Goal: Task Accomplishment & Management: Use online tool/utility

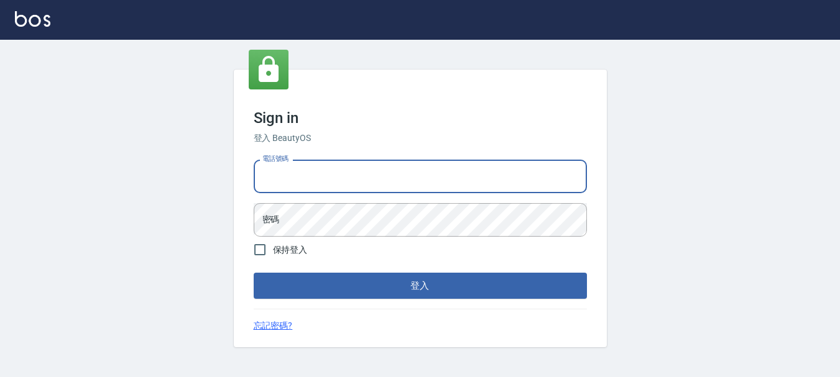
click at [386, 175] on input "電話號碼" at bounding box center [420, 177] width 333 height 34
type input "0983811952"
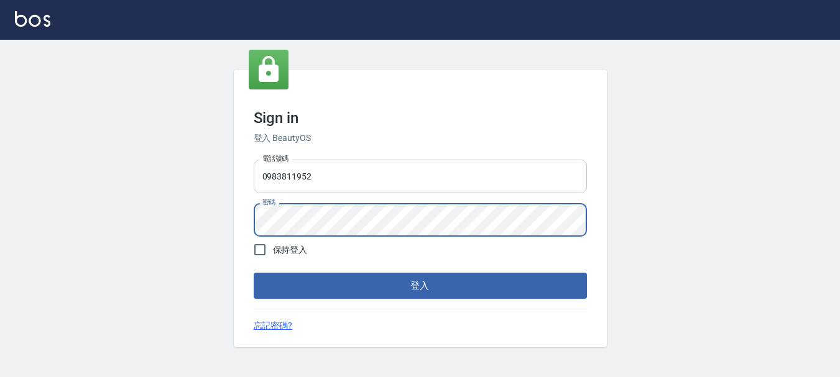
click at [254, 273] on button "登入" at bounding box center [420, 286] width 333 height 26
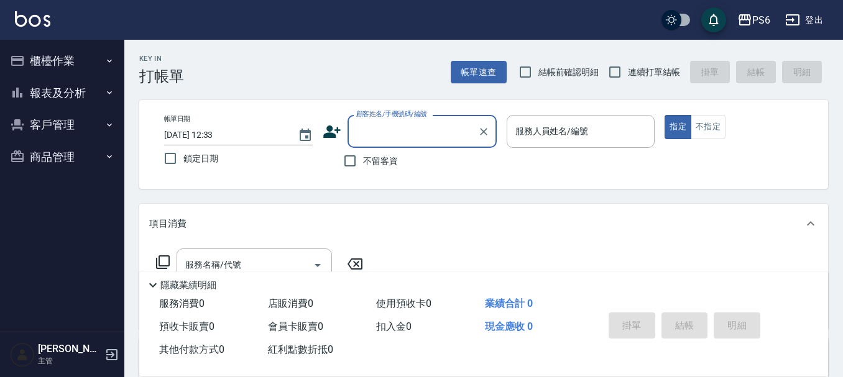
click at [63, 78] on button "報表及分析" at bounding box center [62, 93] width 114 height 32
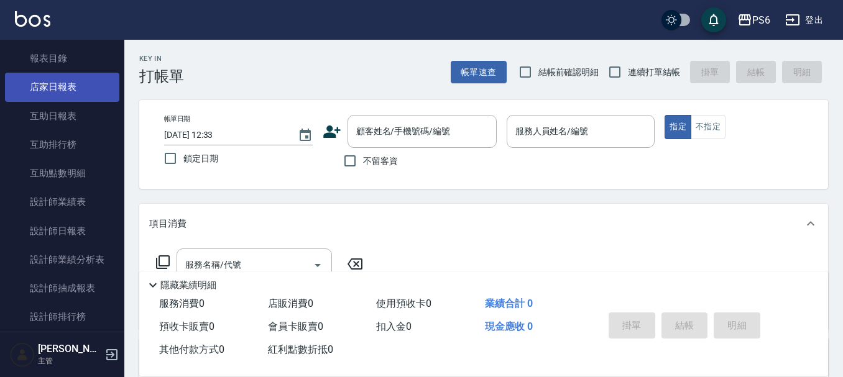
scroll to position [124, 0]
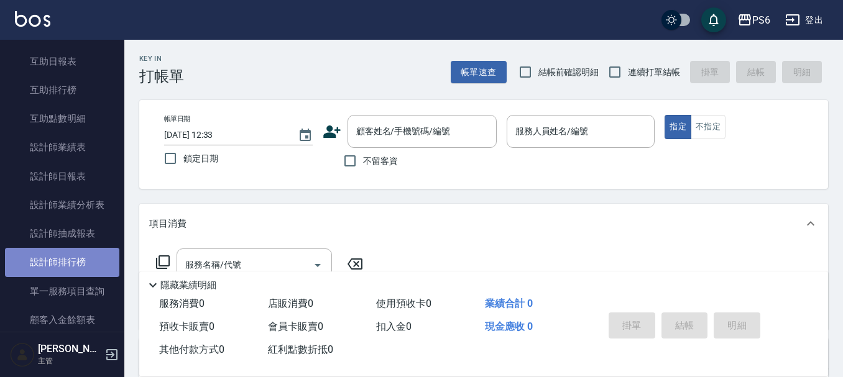
click at [74, 268] on link "設計師排行榜" at bounding box center [62, 262] width 114 height 29
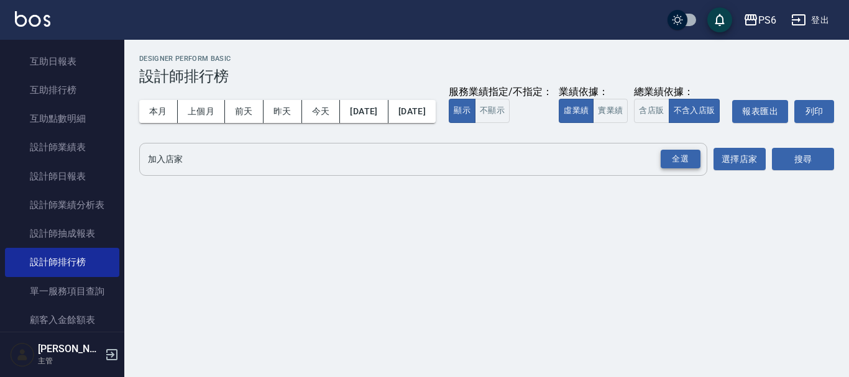
click at [673, 169] on div "全選" at bounding box center [681, 159] width 40 height 19
click at [785, 172] on button "搜尋" at bounding box center [803, 160] width 62 height 23
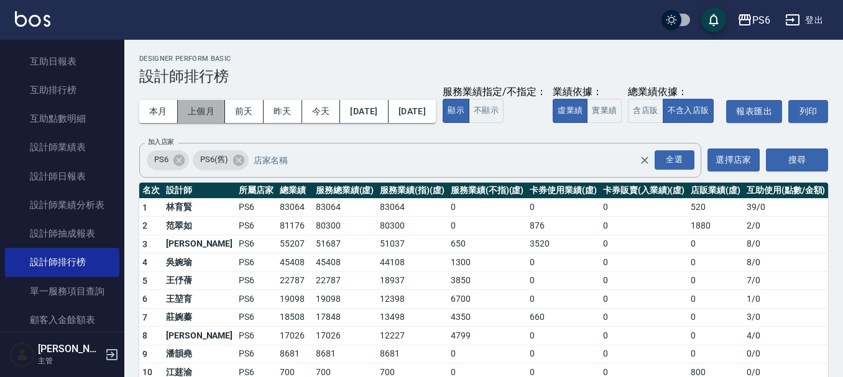
click at [194, 113] on button "上個月" at bounding box center [201, 111] width 47 height 23
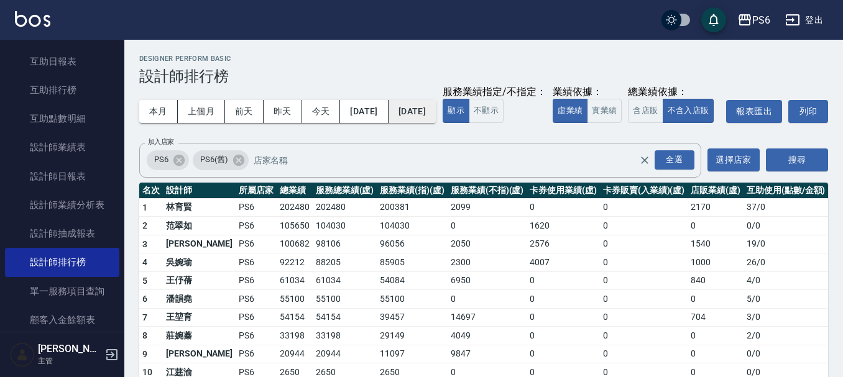
click at [434, 109] on button "[DATE]" at bounding box center [411, 111] width 47 height 23
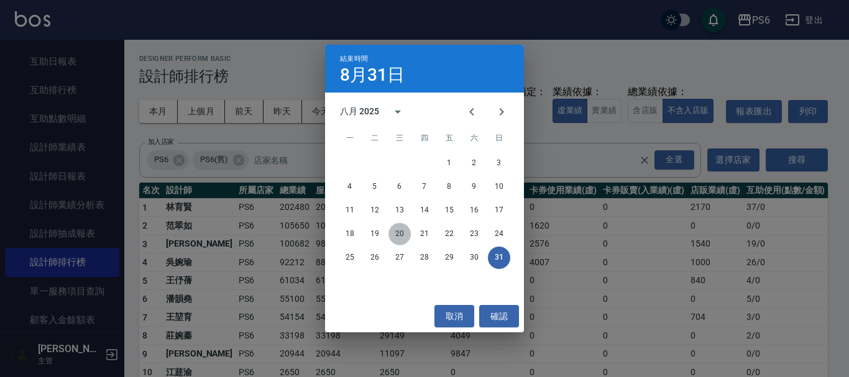
click at [400, 239] on button "20" at bounding box center [399, 234] width 22 height 22
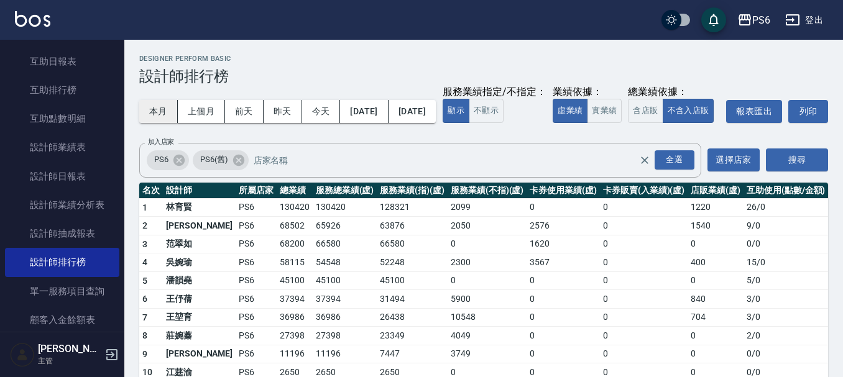
click at [144, 108] on button "本月" at bounding box center [158, 111] width 39 height 23
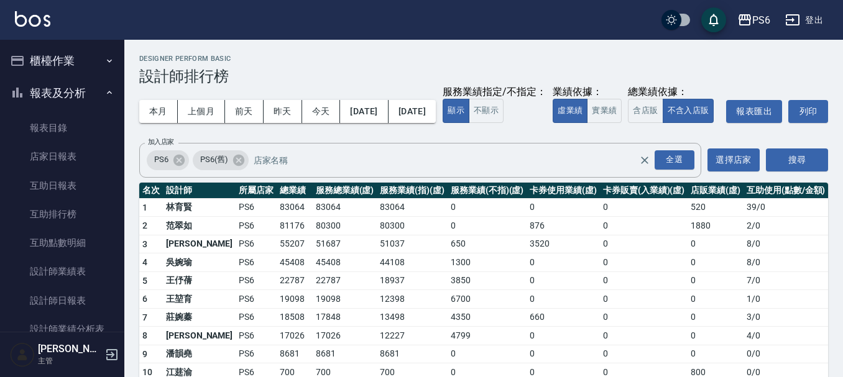
click at [83, 60] on button "櫃檯作業" at bounding box center [62, 61] width 114 height 32
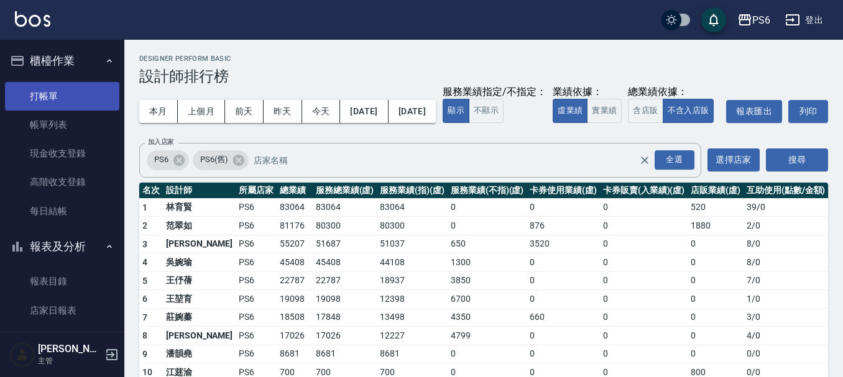
click at [72, 90] on link "打帳單" at bounding box center [62, 96] width 114 height 29
